Goal: Use online tool/utility: Utilize a website feature to perform a specific function

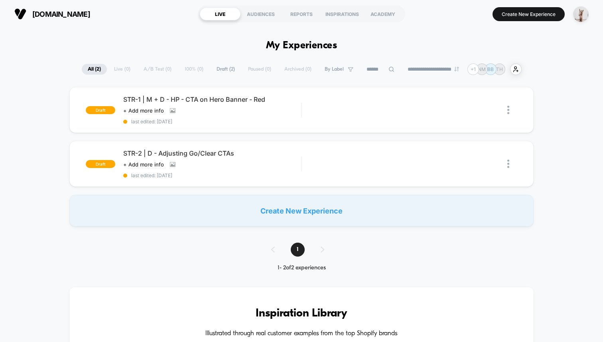
click at [383, 198] on div "Create New Experience" at bounding box center [301, 211] width 465 height 32
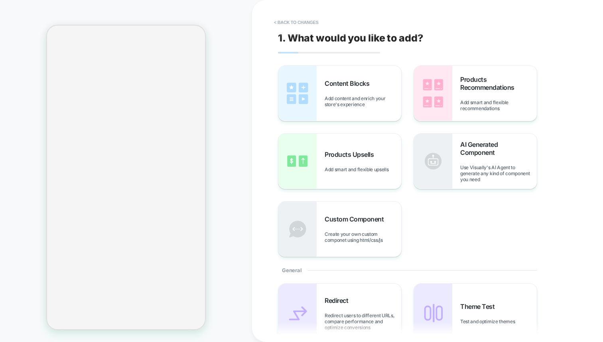
click at [508, 224] on div "Content Blocks Add content and enrich your store's experience Products Recommen…" at bounding box center [423, 161] width 291 height 192
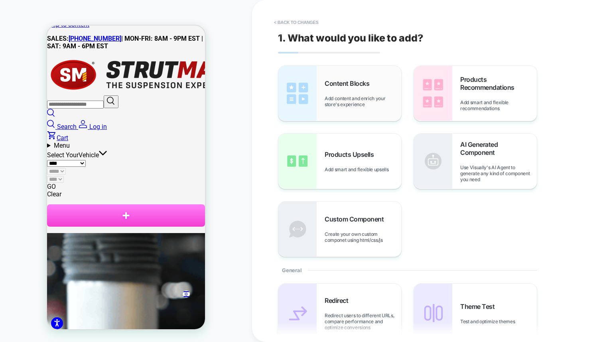
click at [347, 90] on div "Content Blocks Add content and enrich your store's experience" at bounding box center [363, 93] width 77 height 28
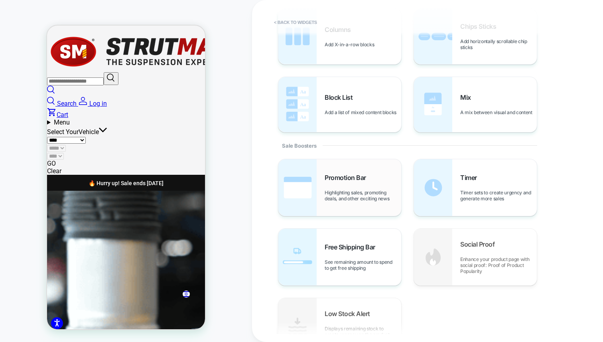
scroll to position [329, 0]
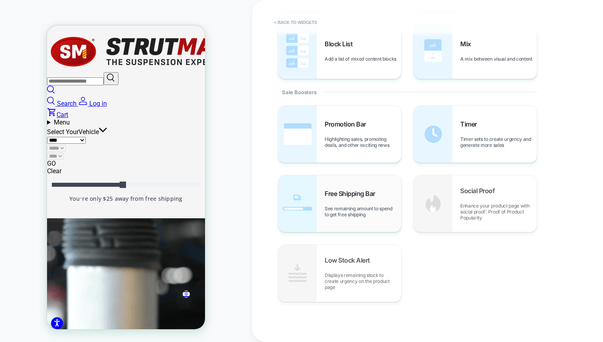
click at [344, 206] on span "See remaining amount to spend to get free shipping" at bounding box center [363, 212] width 77 height 12
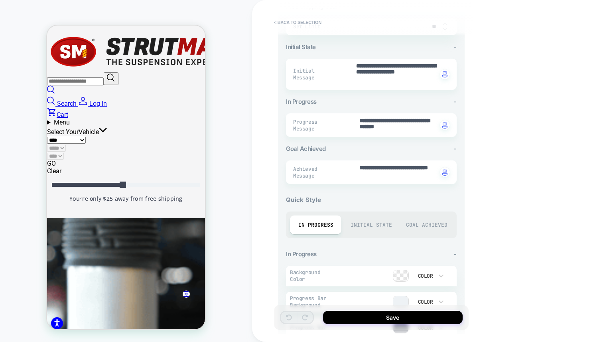
scroll to position [253, 0]
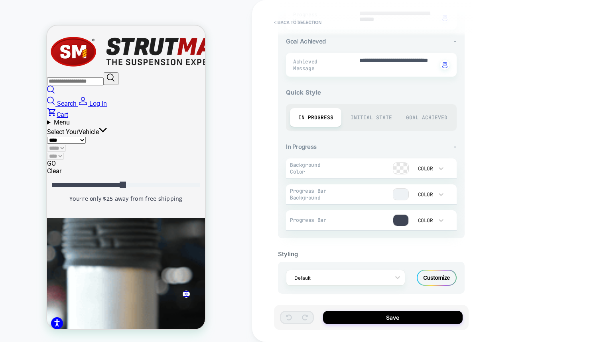
click at [443, 275] on div "Customize" at bounding box center [437, 278] width 40 height 16
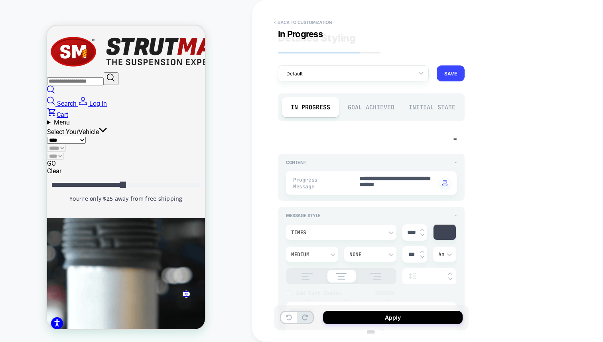
scroll to position [982, 0]
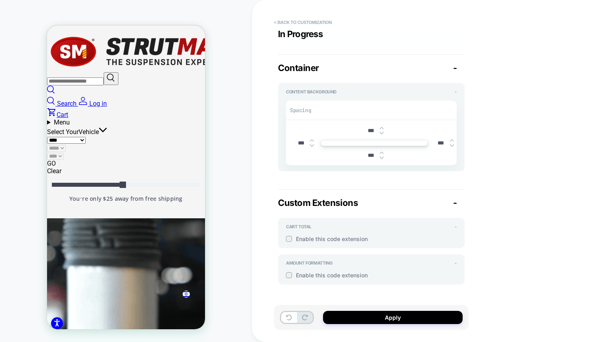
drag, startPoint x: 299, startPoint y: 235, endPoint x: 308, endPoint y: 237, distance: 9.4
click at [299, 235] on span "Enable this code extension" at bounding box center [376, 238] width 161 height 7
type textarea "*"
click at [358, 257] on div at bounding box center [387, 326] width 130 height 151
